Goal: Transaction & Acquisition: Obtain resource

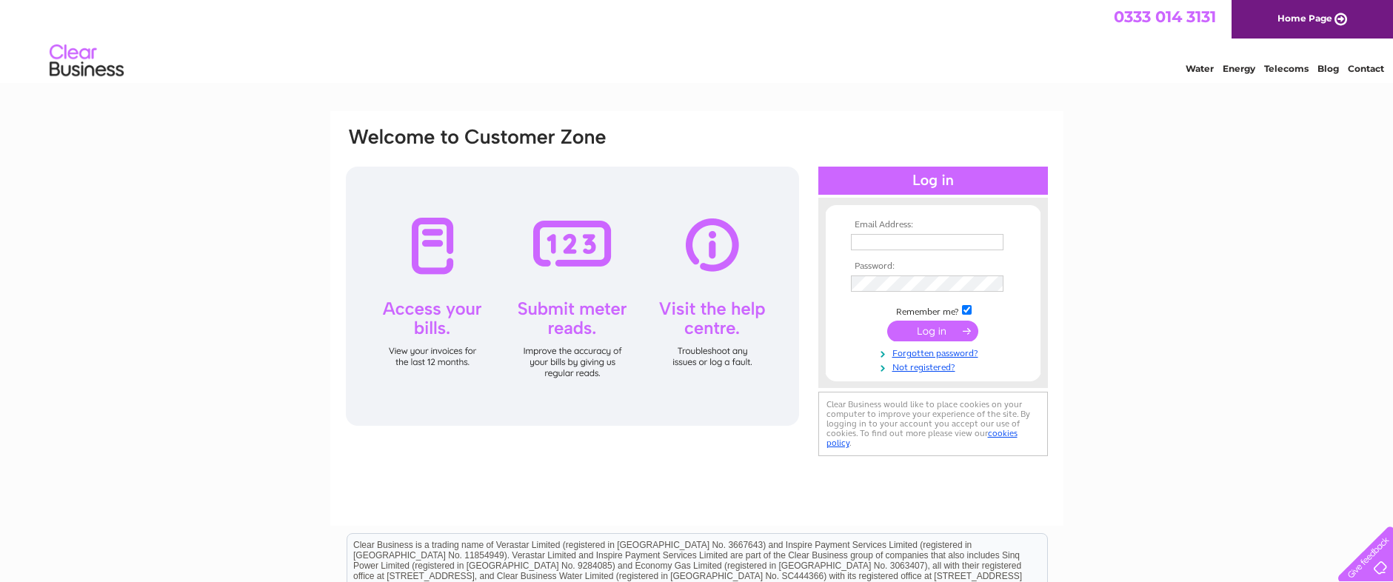
type input "RCCOACHWORKS2000@HOTMAIL.CO.UK"
click at [917, 330] on input "submit" at bounding box center [932, 331] width 91 height 21
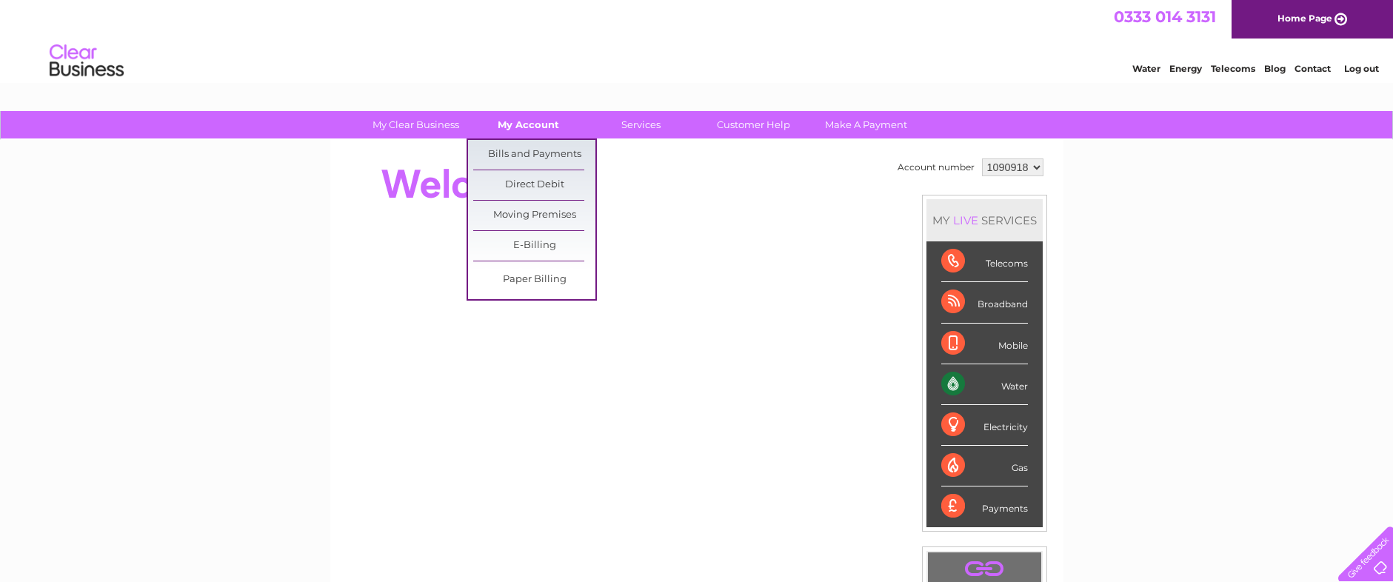
click at [515, 129] on link "My Account" at bounding box center [528, 124] width 122 height 27
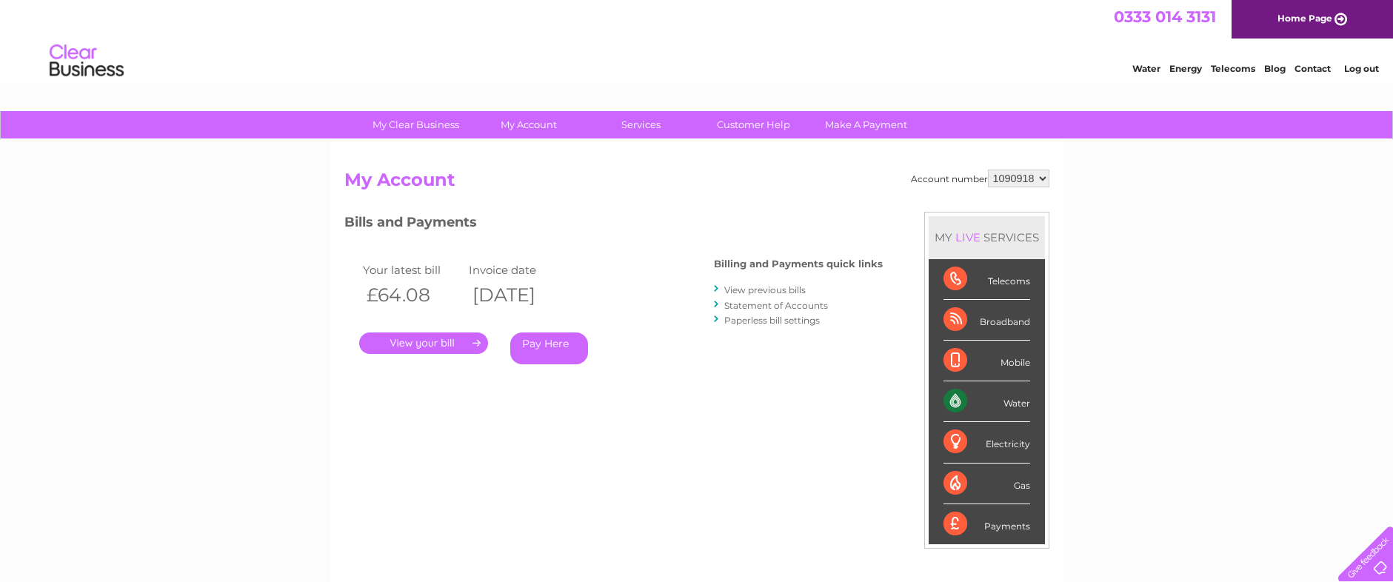
click at [445, 350] on link "." at bounding box center [423, 342] width 129 height 21
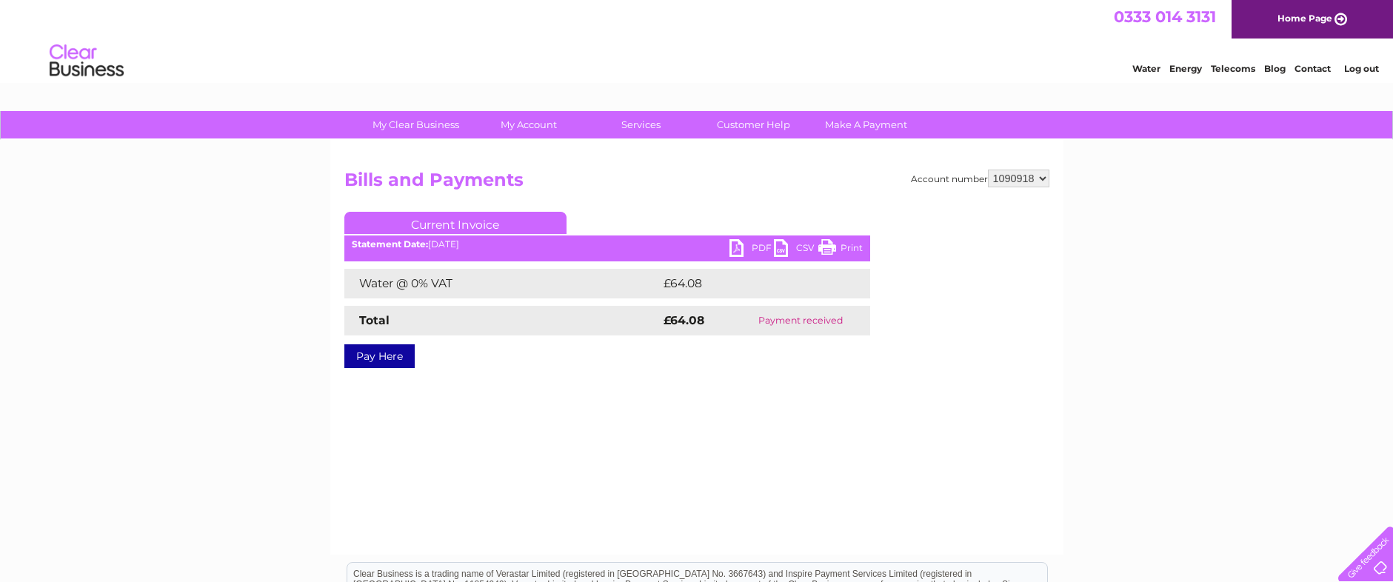
click at [737, 249] on link "PDF" at bounding box center [751, 249] width 44 height 21
